Goal: Find specific page/section: Find specific page/section

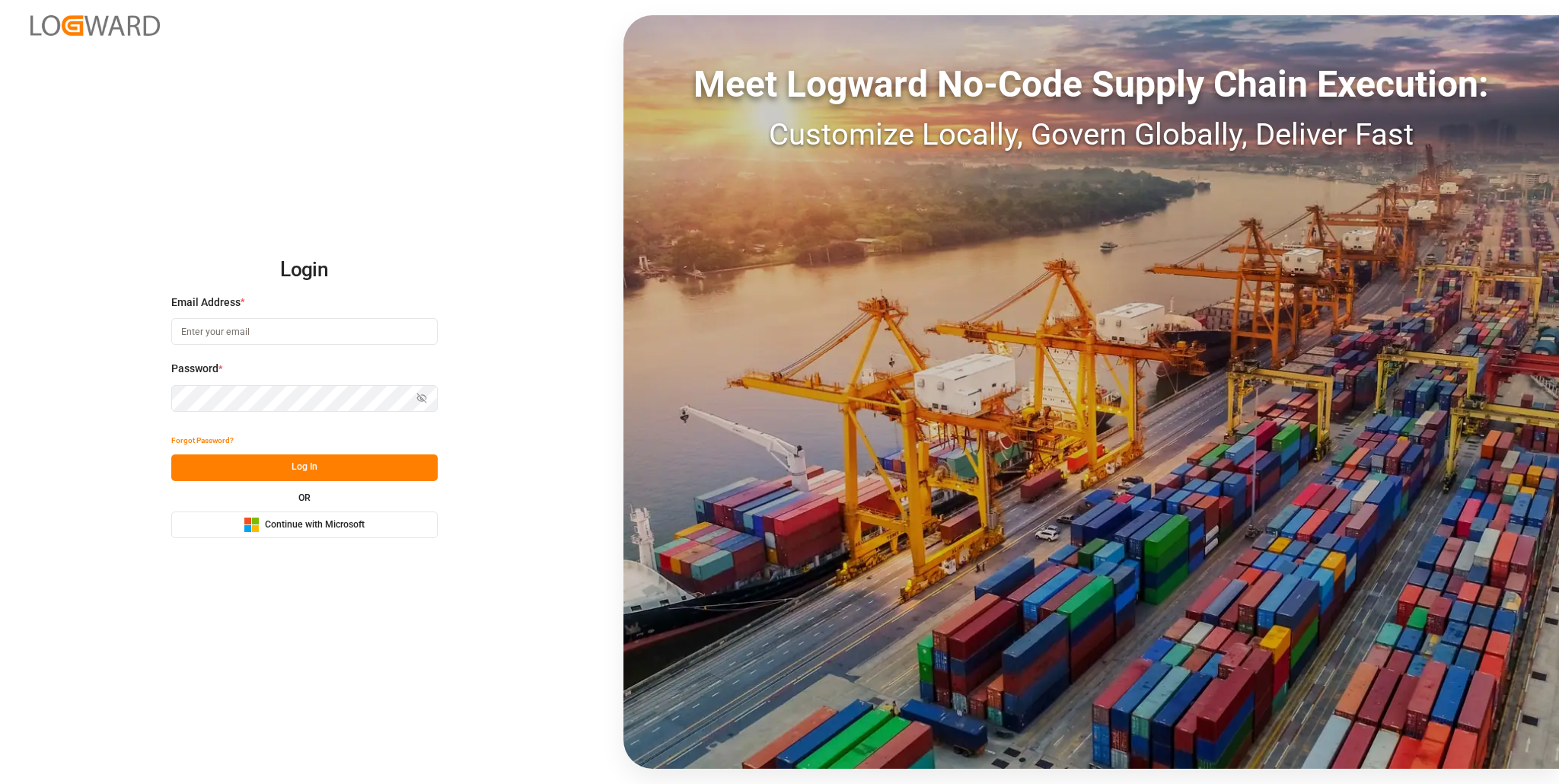
click at [306, 464] on button "Log In" at bounding box center [304, 468] width 266 height 27
click at [299, 521] on span "Continue with Microsoft" at bounding box center [314, 525] width 100 height 14
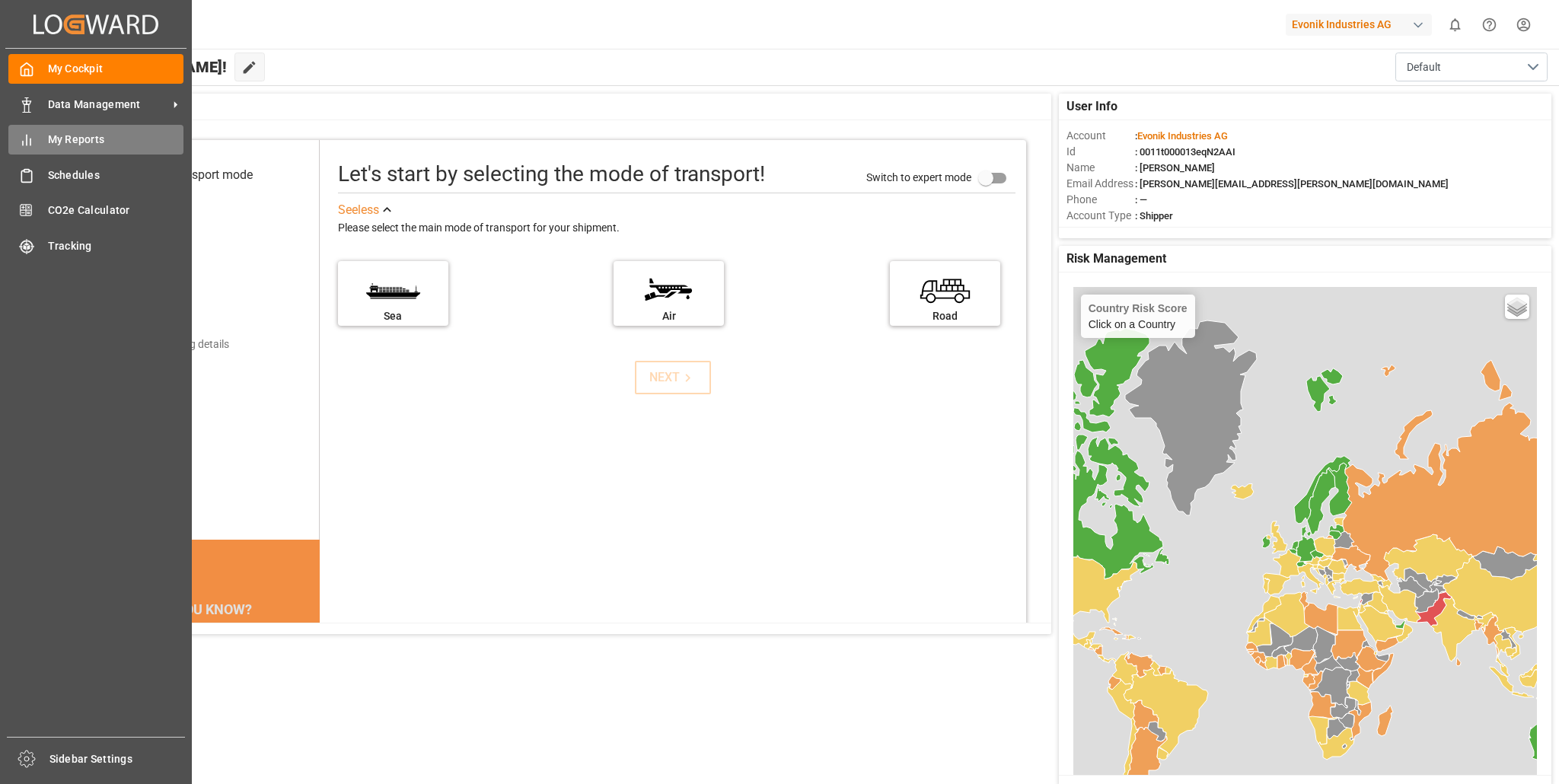
click at [73, 138] on span "My Reports" at bounding box center [116, 140] width 137 height 16
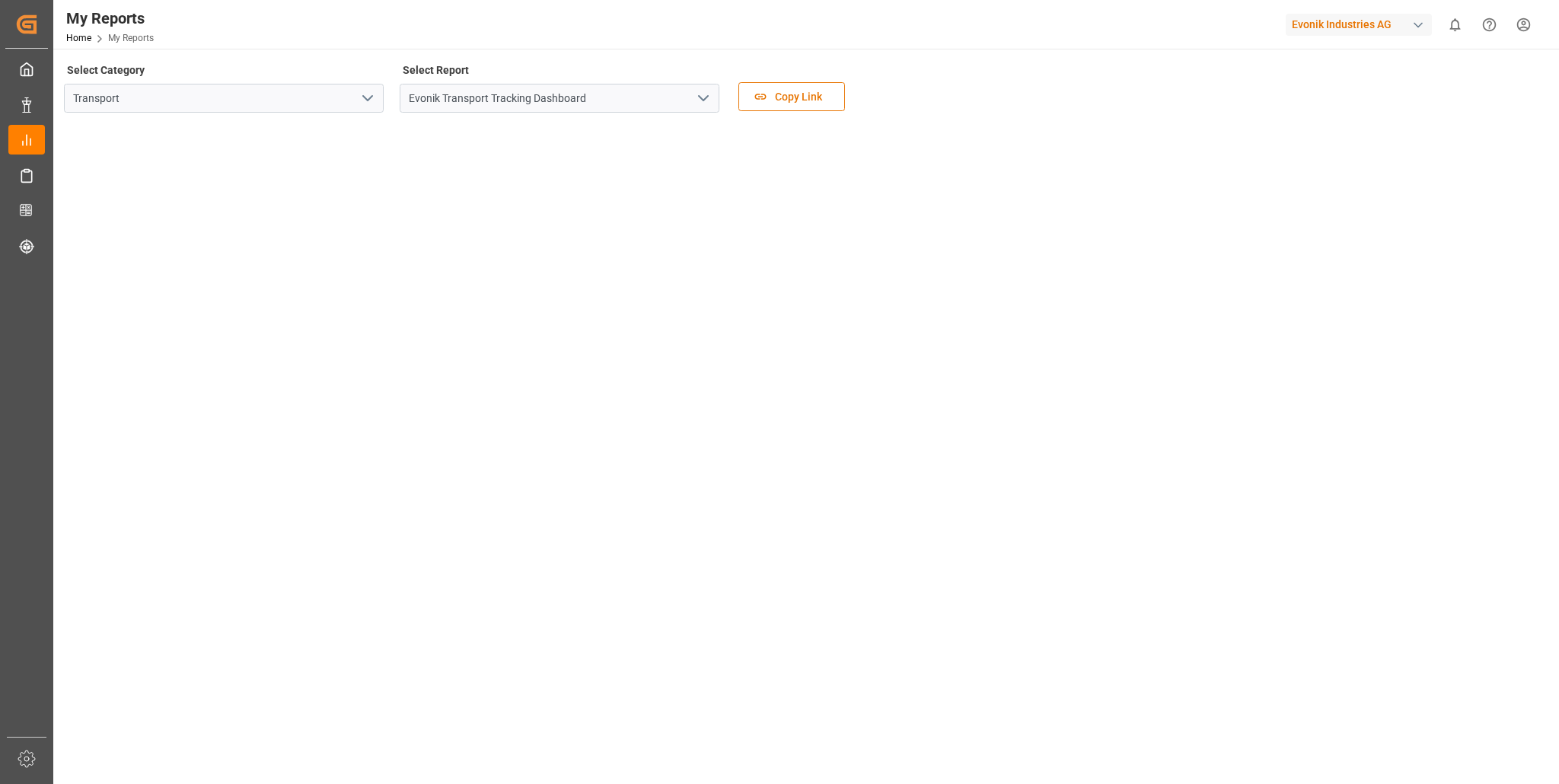
click at [368, 99] on icon "open menu" at bounding box center [368, 98] width 18 height 18
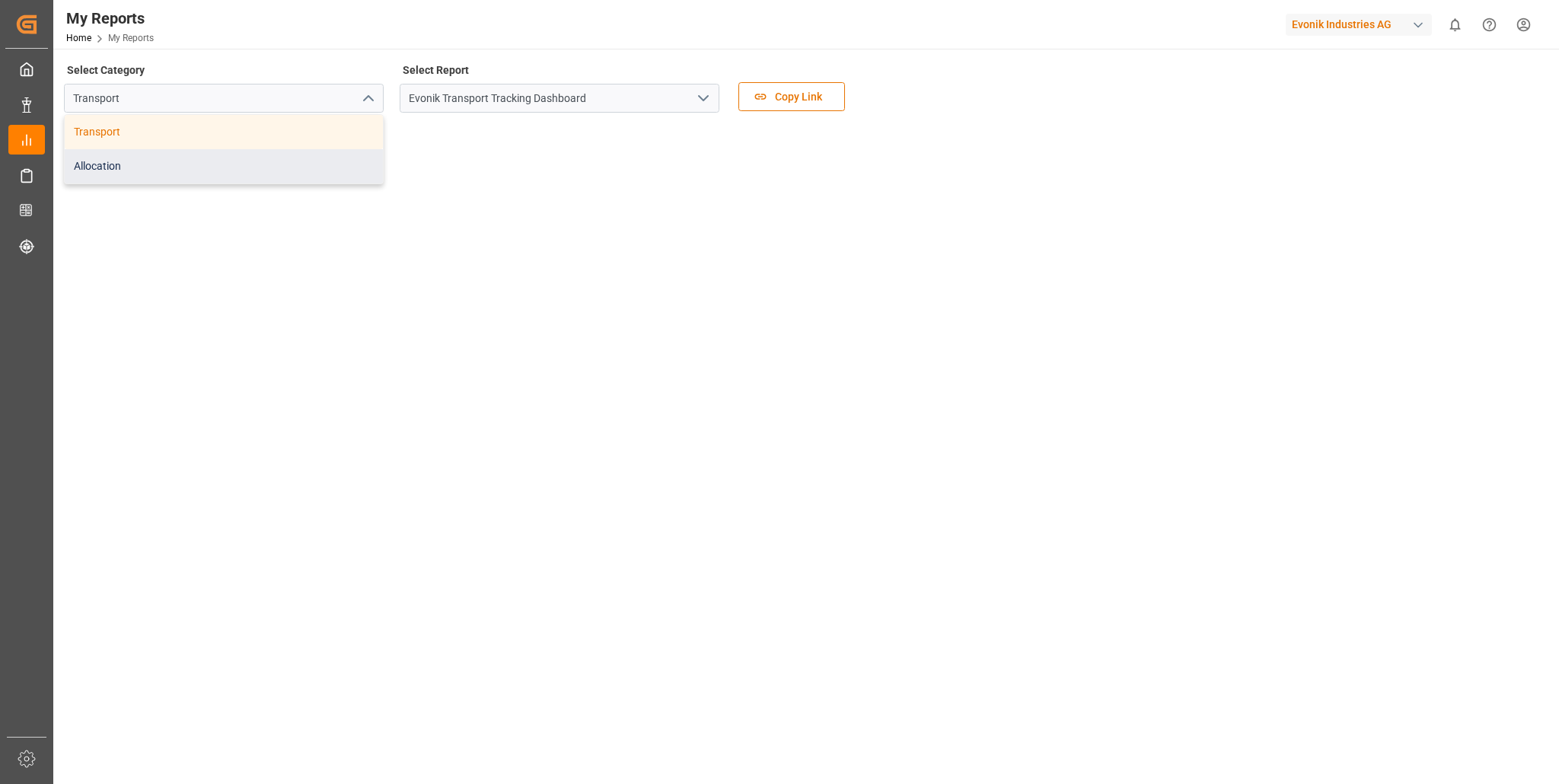
click at [195, 169] on div "Allocation" at bounding box center [223, 166] width 318 height 34
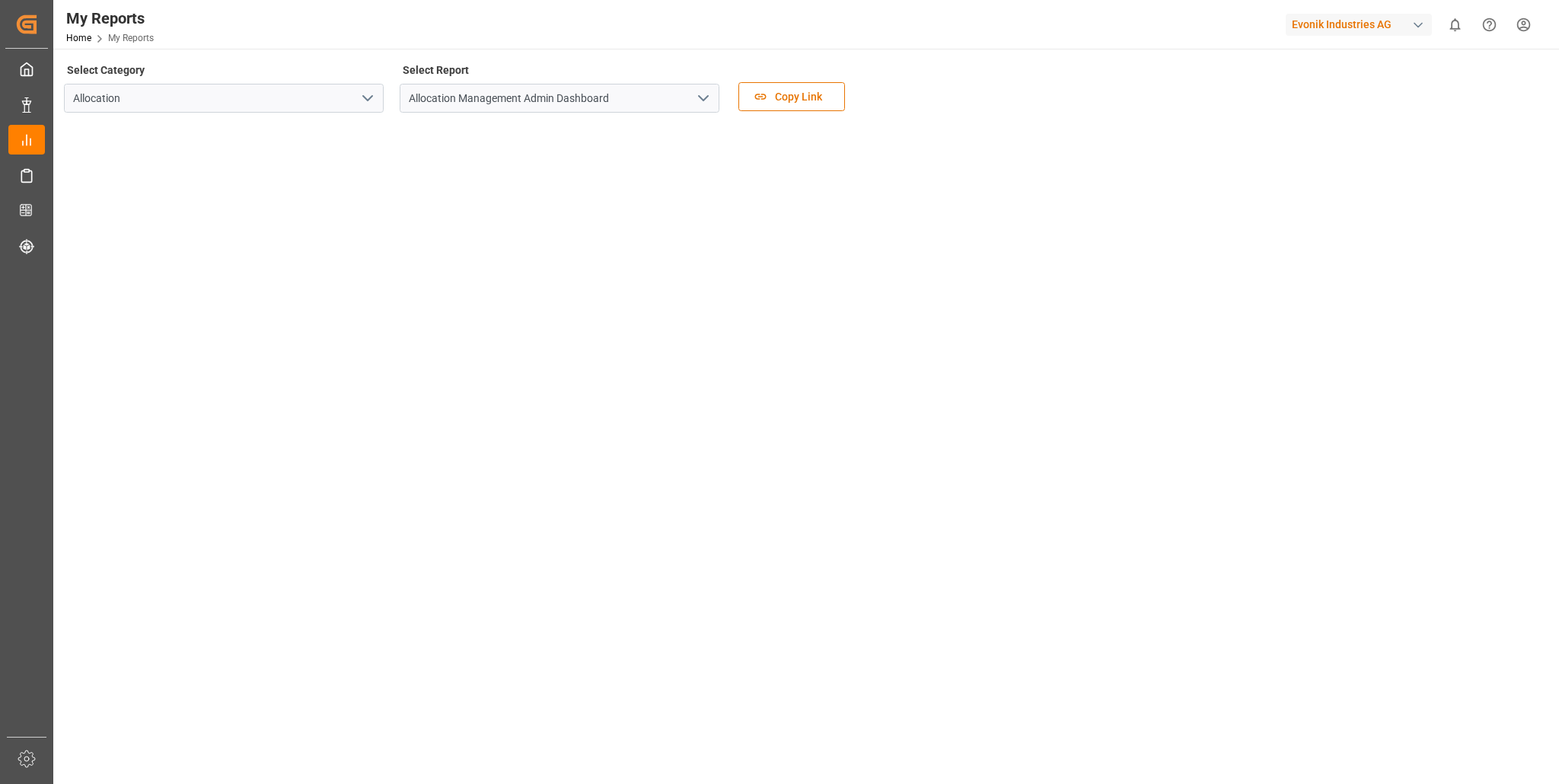
click at [699, 97] on icon "open menu" at bounding box center [703, 98] width 18 height 18
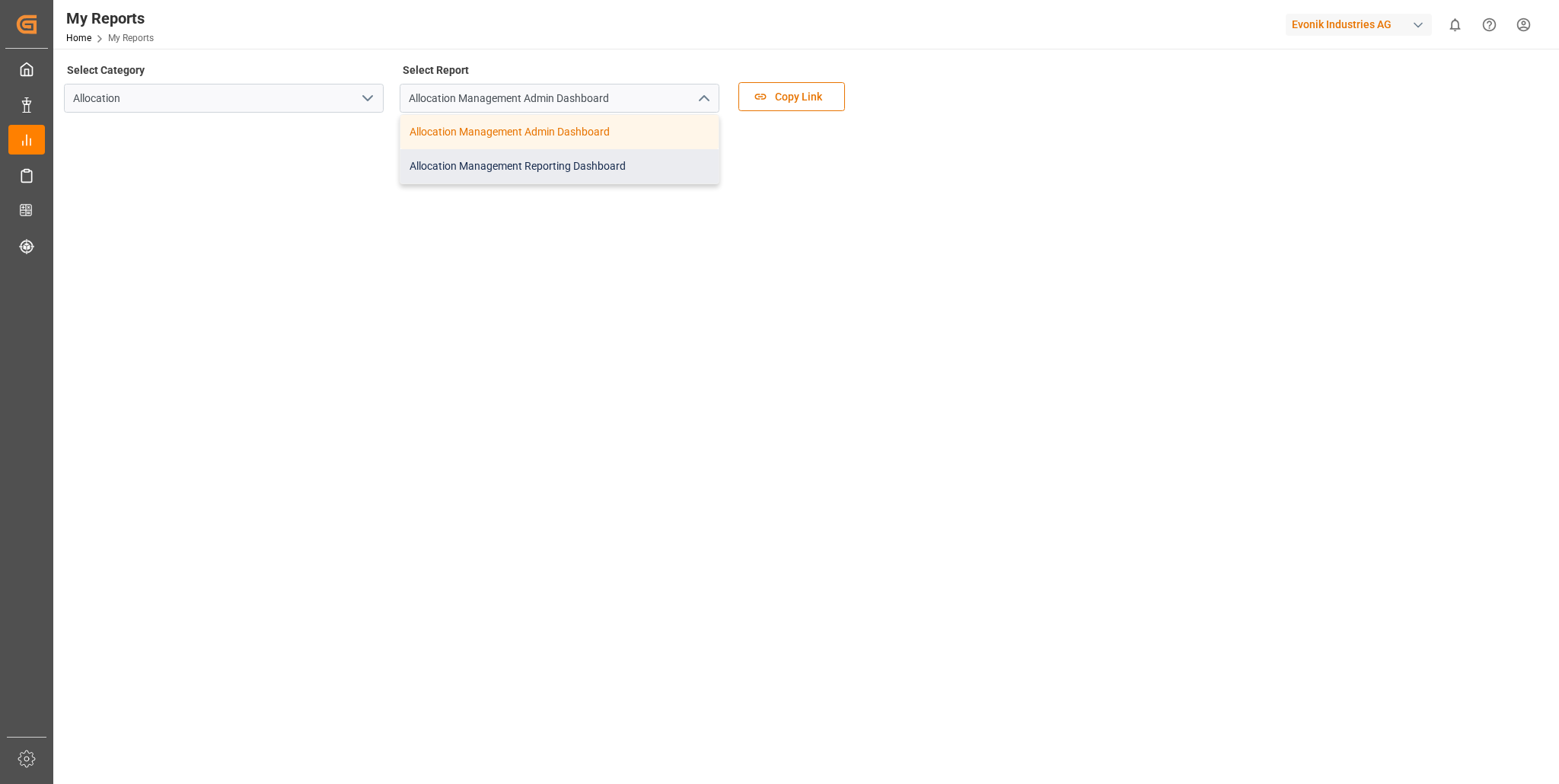
click at [528, 166] on div "Allocation Management Reporting Dashboard" at bounding box center [559, 166] width 318 height 34
